Goal: Information Seeking & Learning: Find specific page/section

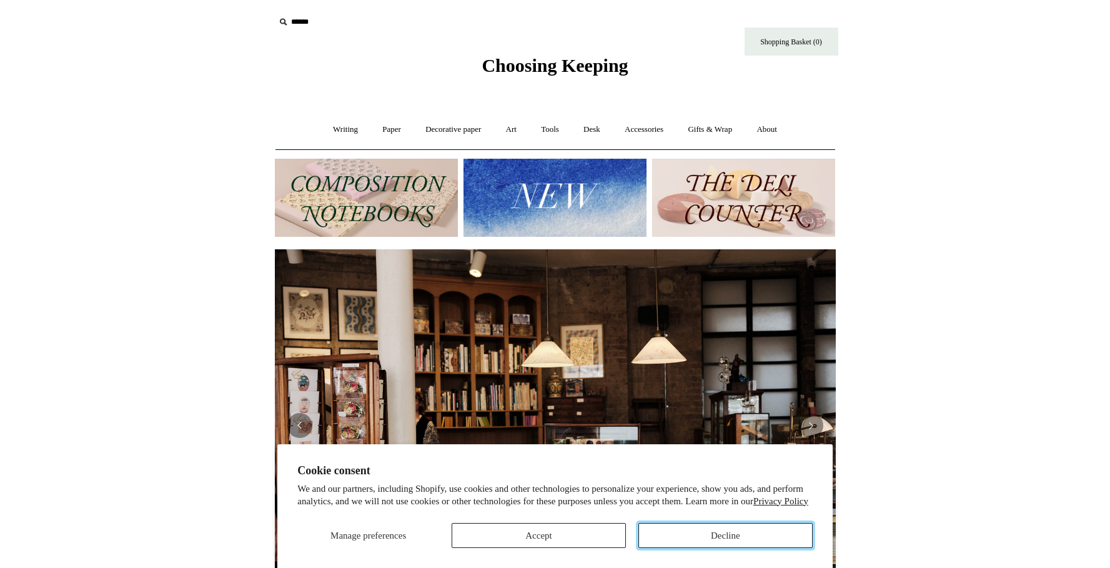
click at [691, 531] on button "Decline" at bounding box center [725, 535] width 174 height 25
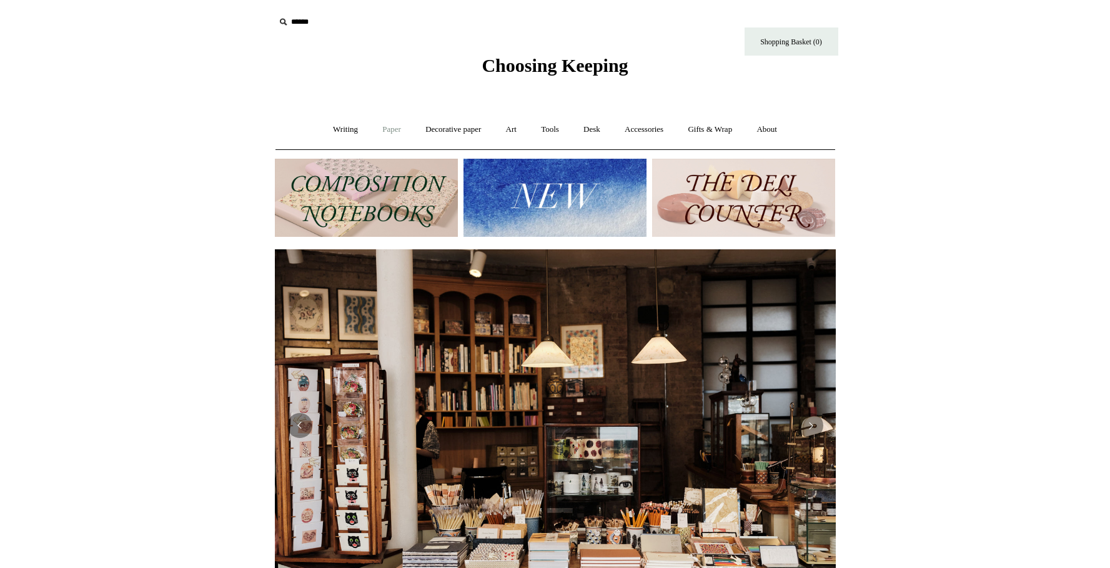
click at [374, 131] on link "Paper +" at bounding box center [391, 129] width 41 height 33
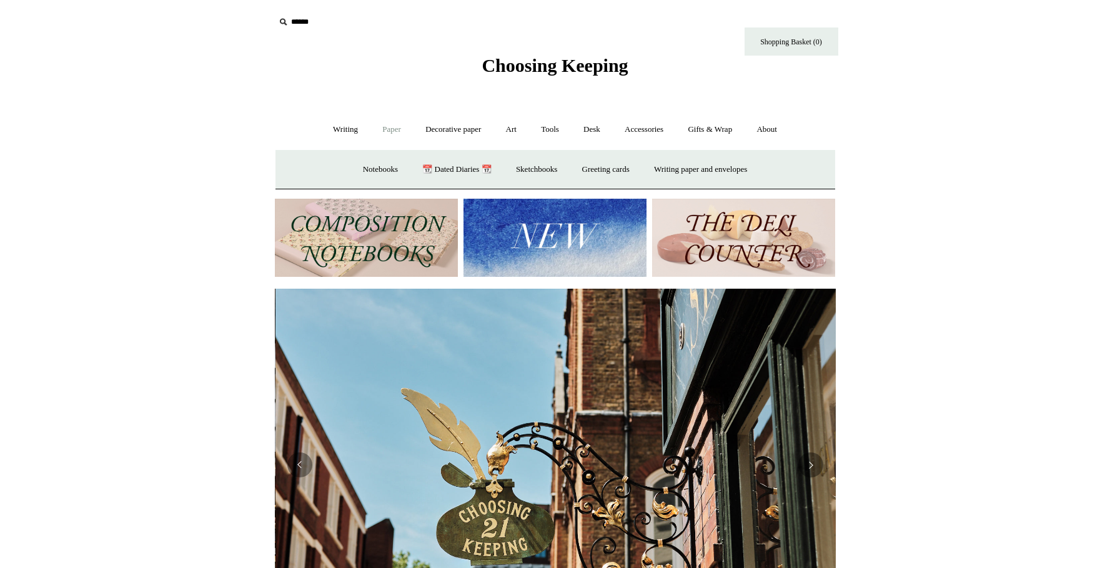
scroll to position [0, 561]
click at [611, 171] on link "Greeting cards +" at bounding box center [606, 169] width 70 height 33
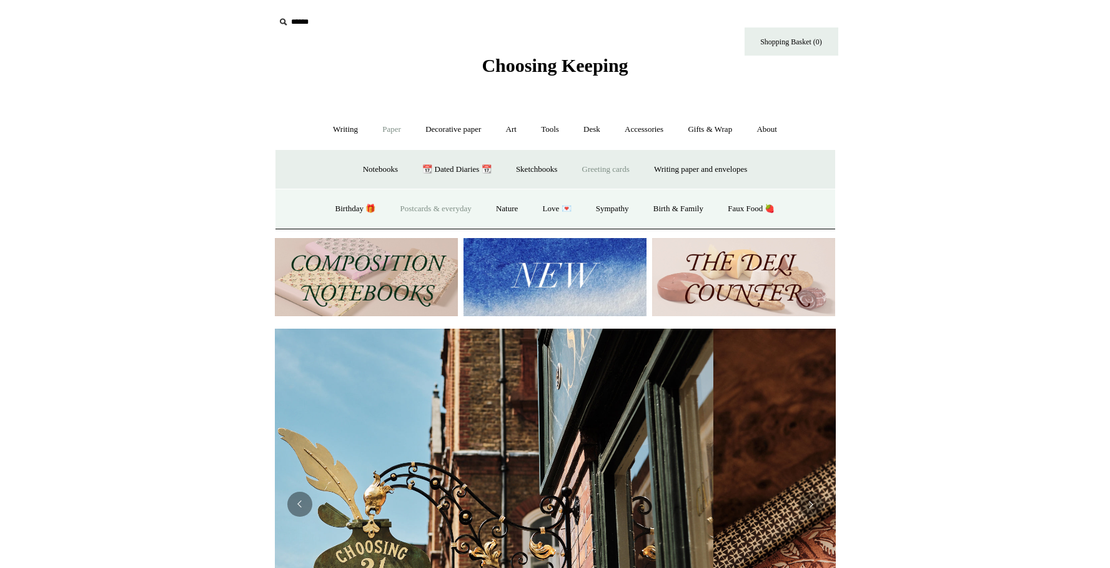
scroll to position [0, 1120]
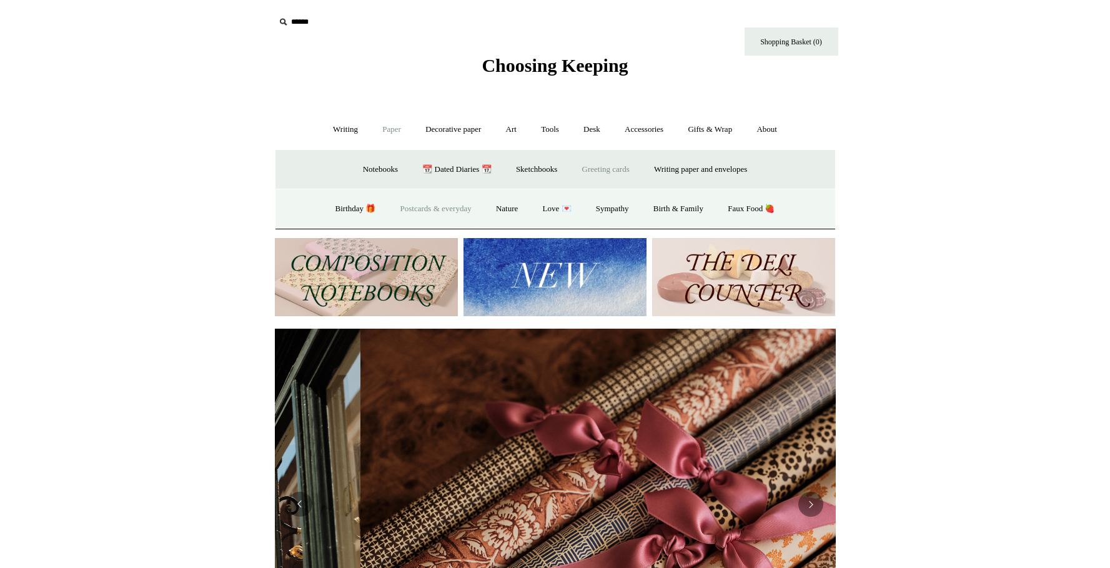
click at [433, 213] on link "Postcards & everyday" at bounding box center [436, 208] width 94 height 33
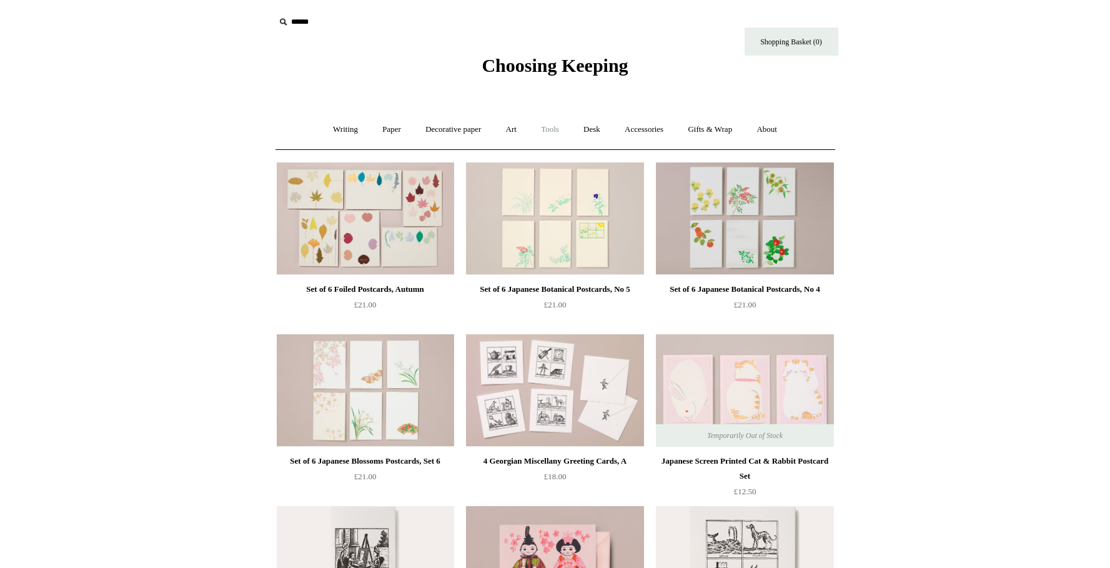
click at [551, 134] on link "Tools +" at bounding box center [550, 129] width 41 height 33
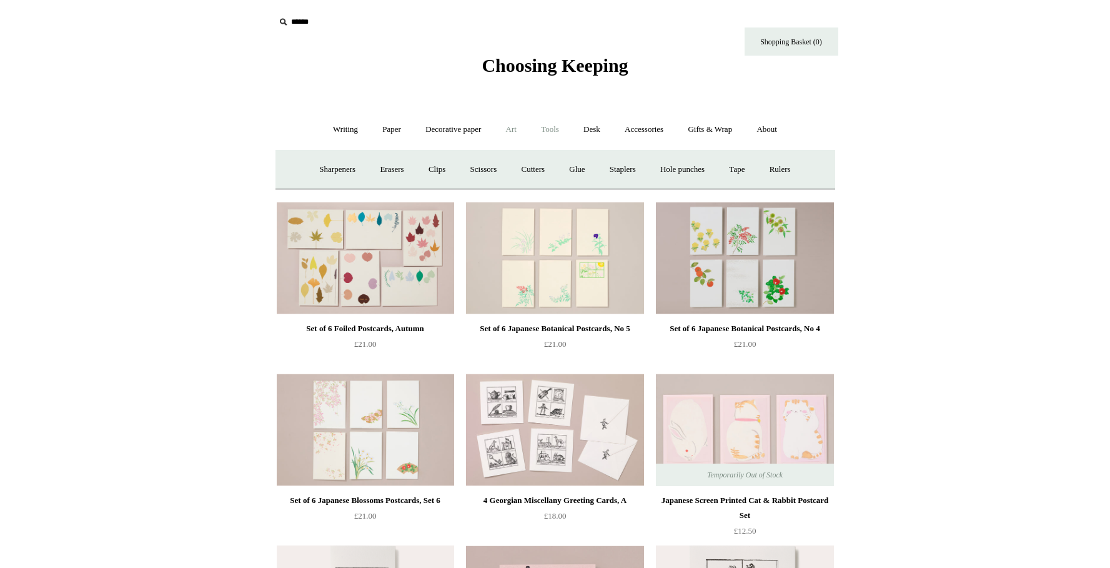
click at [523, 132] on link "Art +" at bounding box center [511, 129] width 33 height 33
click at [330, 131] on link "Writing +" at bounding box center [345, 129] width 47 height 33
click at [359, 139] on link "Writing -" at bounding box center [345, 129] width 47 height 33
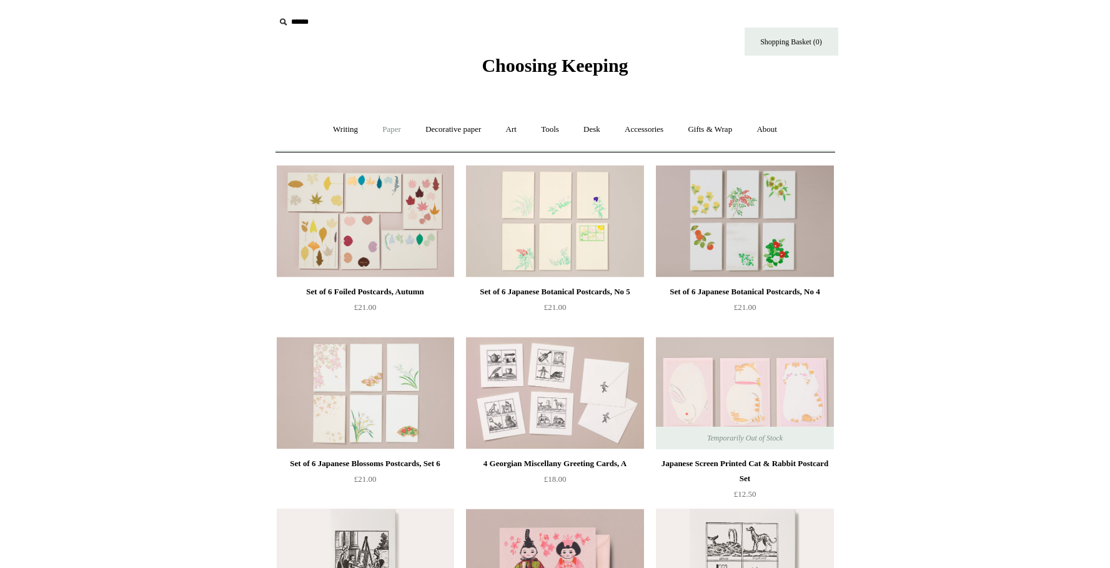
click at [381, 138] on link "Paper +" at bounding box center [391, 129] width 41 height 33
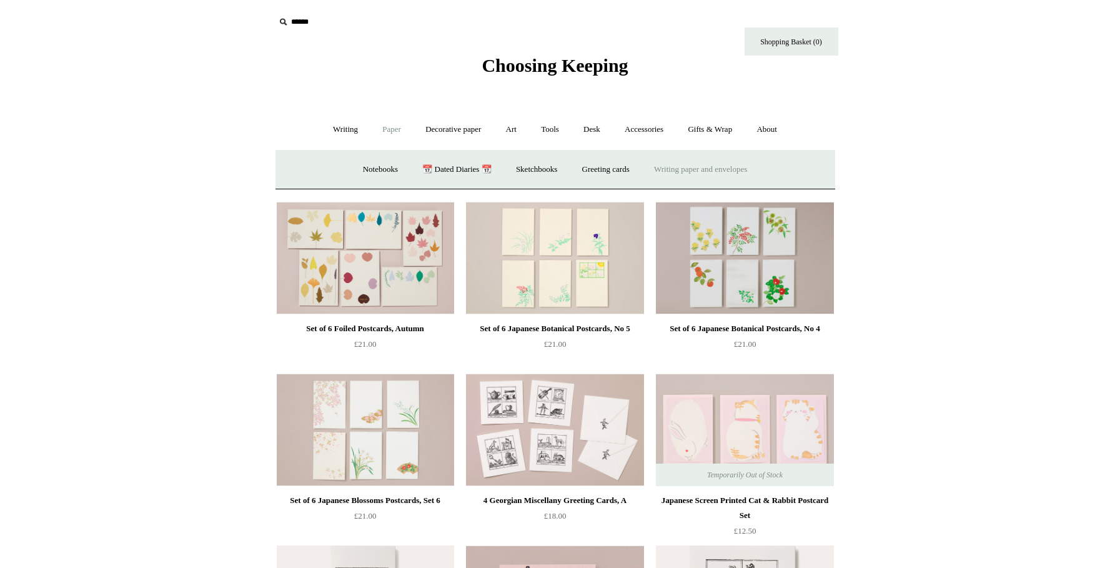
click at [723, 176] on link "Writing paper and envelopes +" at bounding box center [701, 169] width 116 height 33
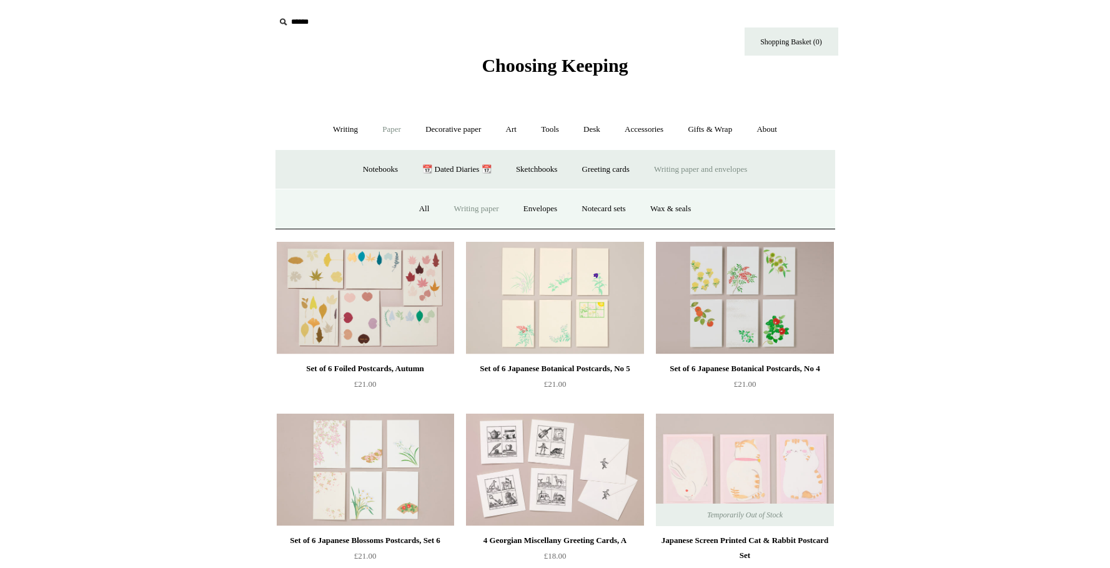
click at [493, 212] on link "Writing paper" at bounding box center [476, 208] width 67 height 33
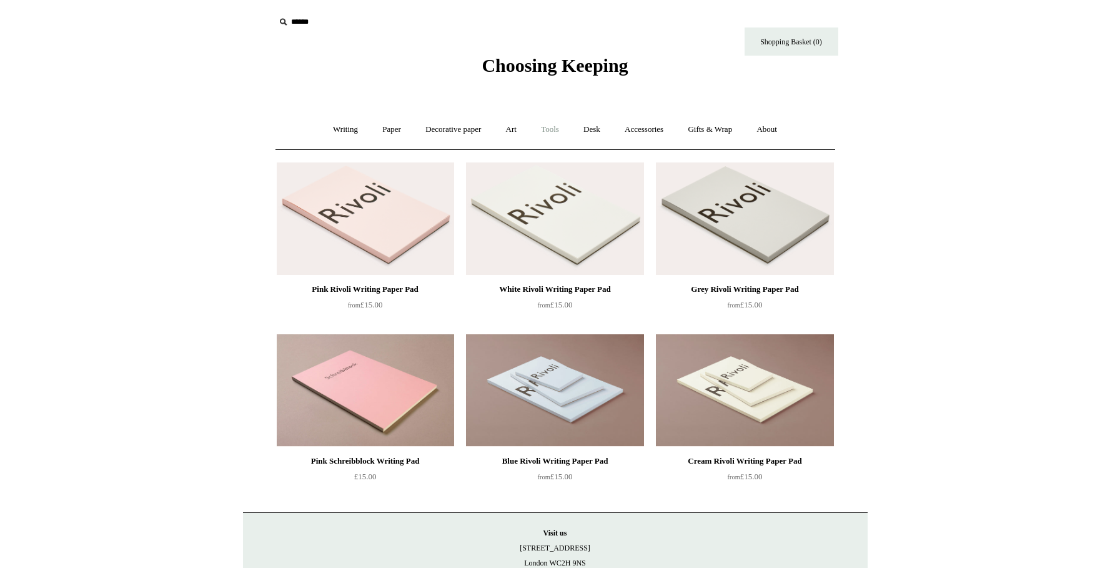
click at [560, 131] on link "Tools +" at bounding box center [550, 129] width 41 height 33
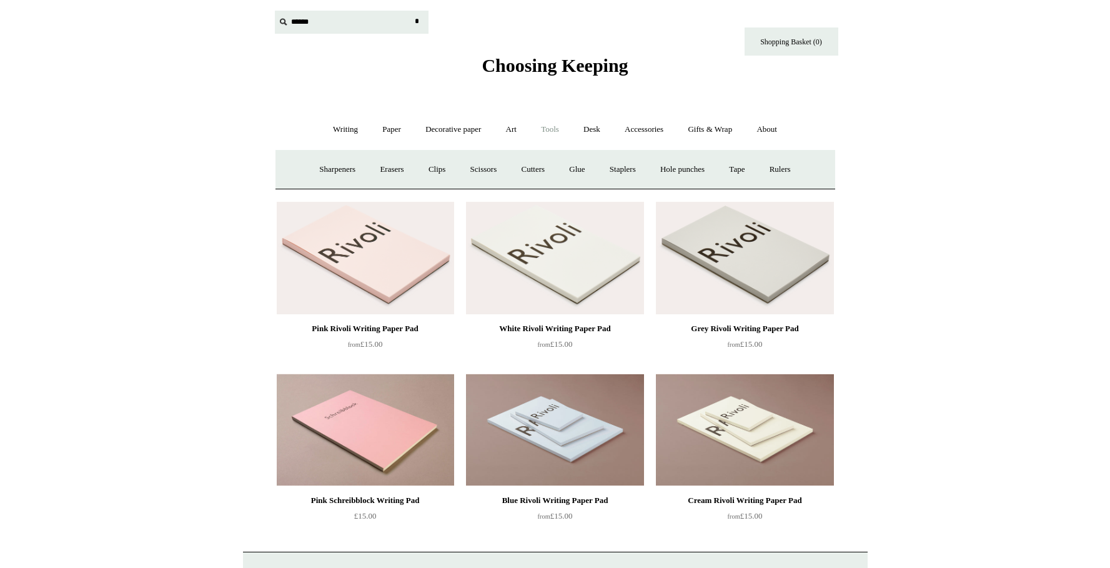
click at [294, 25] on input "text" at bounding box center [352, 22] width 154 height 23
type input "*****"
click at [411, 11] on input "*" at bounding box center [417, 22] width 12 height 22
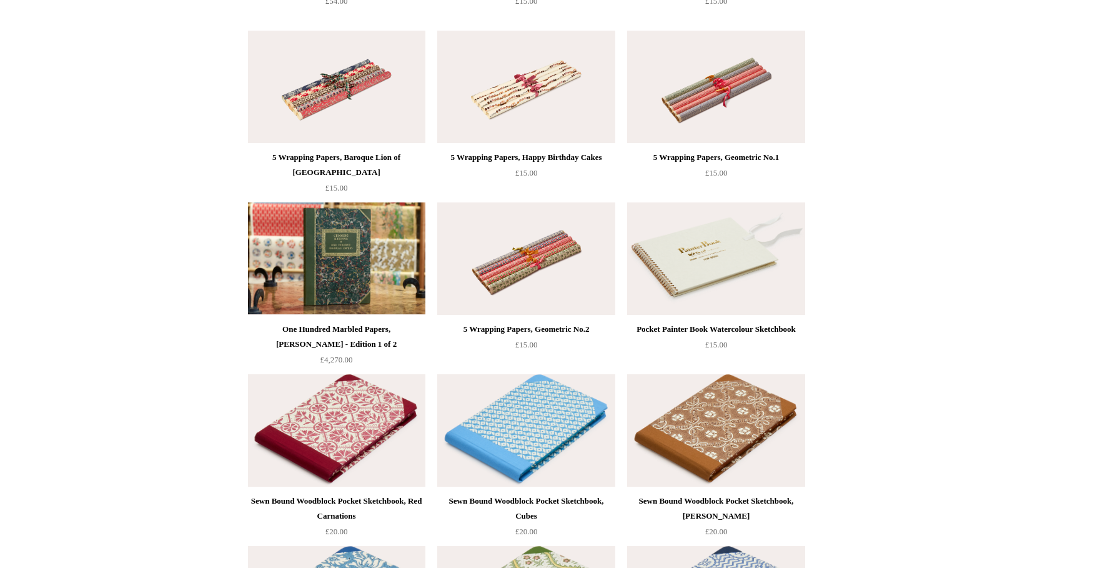
scroll to position [4032, 0]
